Goal: Task Accomplishment & Management: Manage account settings

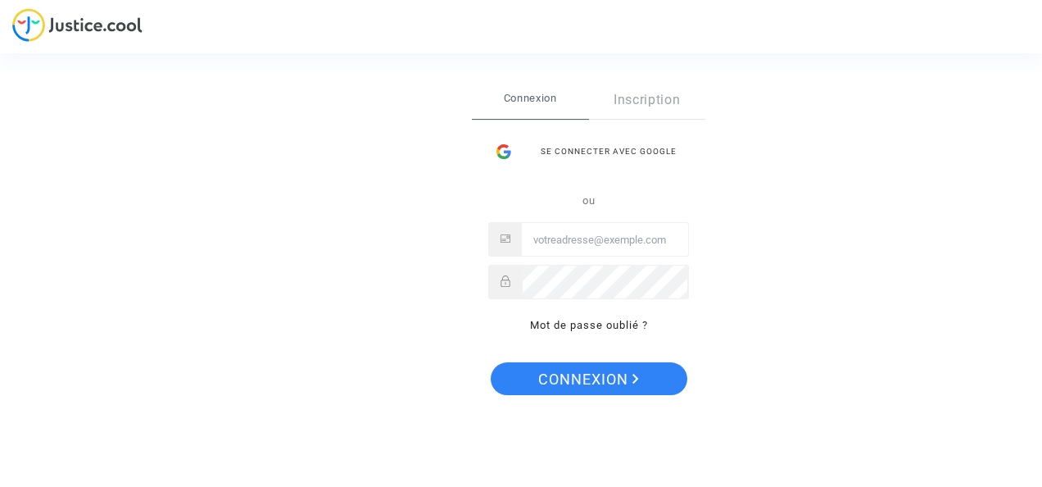
type input "[EMAIL_ADDRESS][DOMAIN_NAME]"
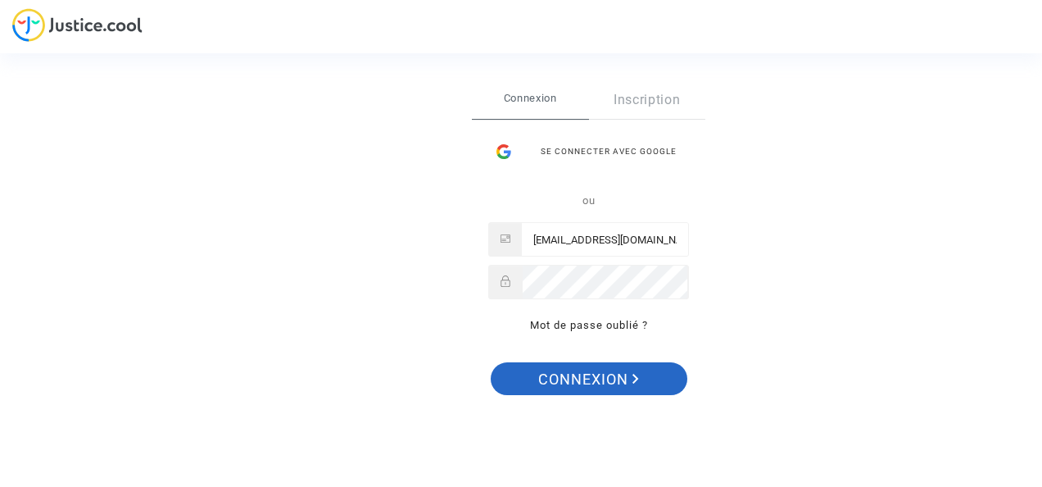
click at [598, 369] on span "Connexion" at bounding box center [588, 379] width 101 height 34
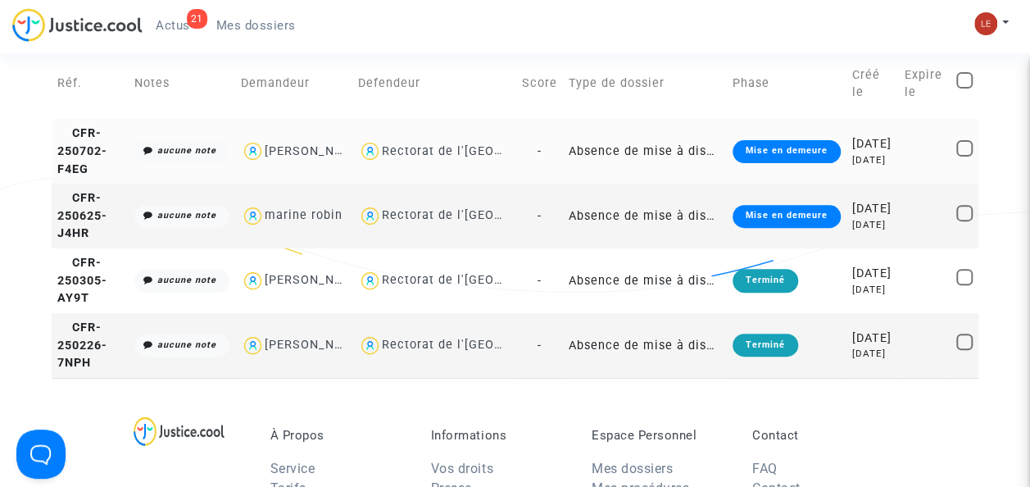
scroll to position [93, 0]
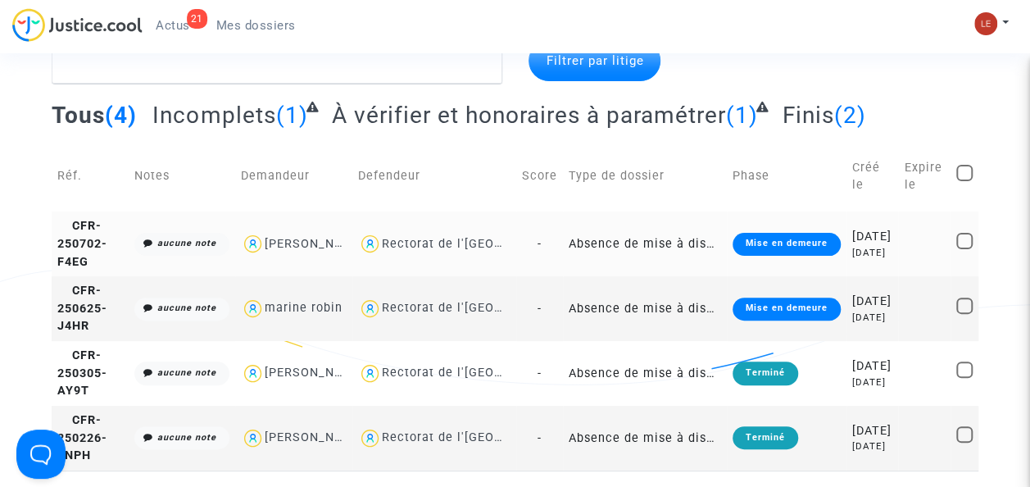
click at [563, 256] on td "-" at bounding box center [539, 243] width 47 height 65
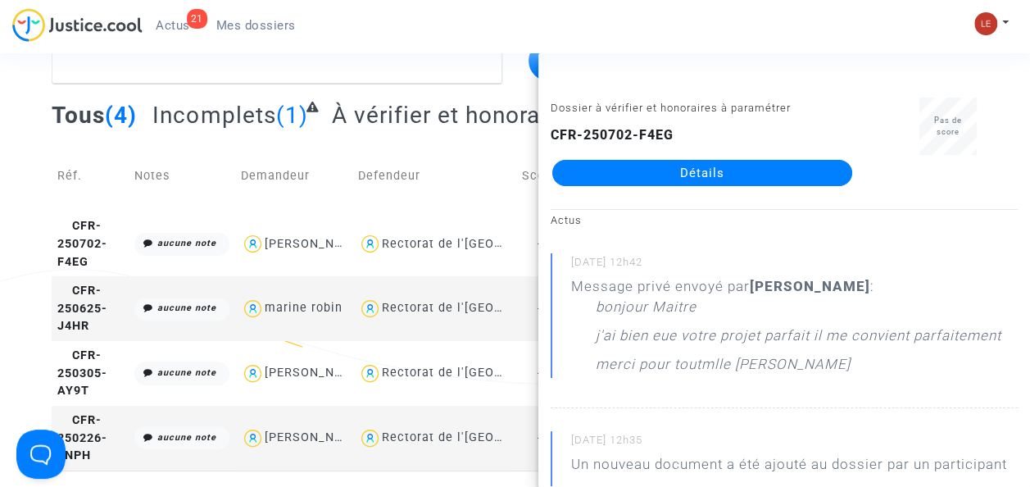
click at [504, 93] on complex-dispute-list "Filtrer par litige Tous (4) Incomplets (1) À vérifier et honoraires à paramétre…" at bounding box center [515, 255] width 927 height 430
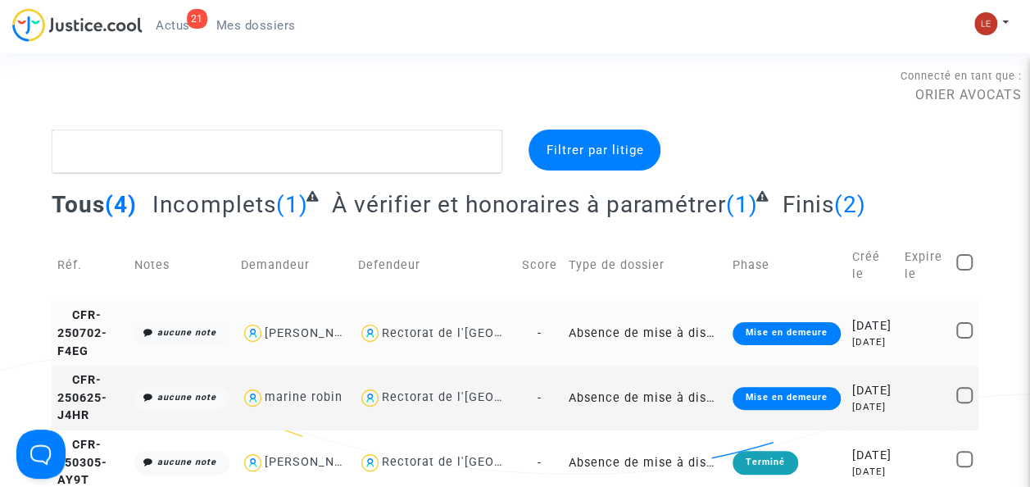
scroll to position [0, 0]
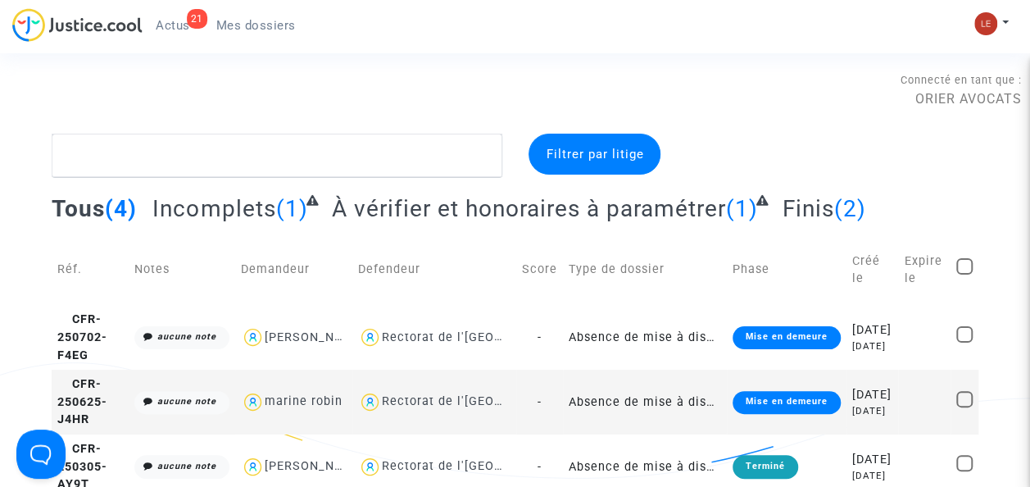
click at [506, 241] on td "Defendeur" at bounding box center [434, 269] width 164 height 70
